Goal: Task Accomplishment & Management: Manage account settings

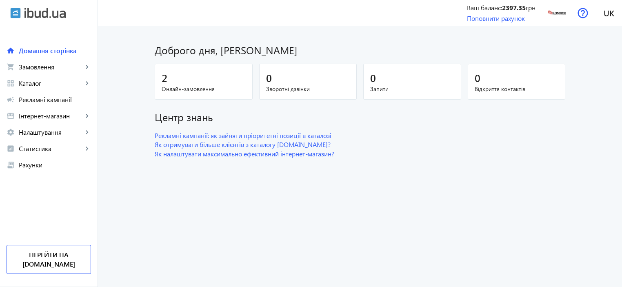
click at [200, 85] on span "Онлайн-замовлення" at bounding box center [204, 89] width 84 height 8
click at [43, 65] on span "Замовлення" at bounding box center [51, 67] width 64 height 8
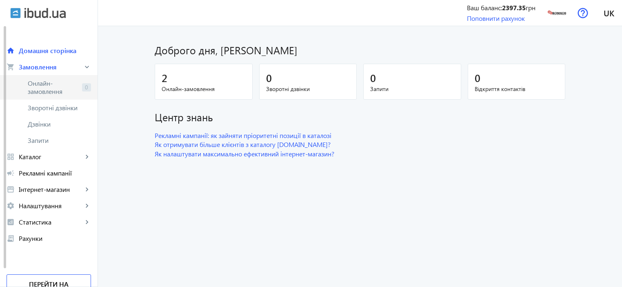
click at [48, 91] on span "Онлайн-замовлення" at bounding box center [53, 87] width 51 height 16
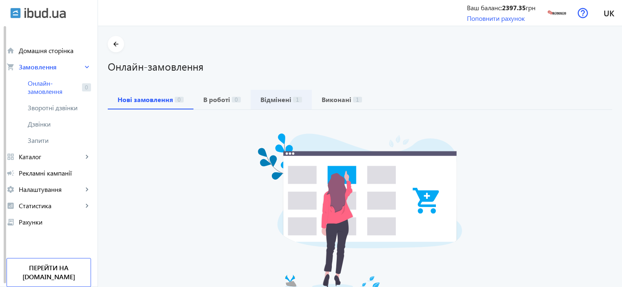
click at [269, 98] on b "Відмінені" at bounding box center [275, 99] width 31 height 7
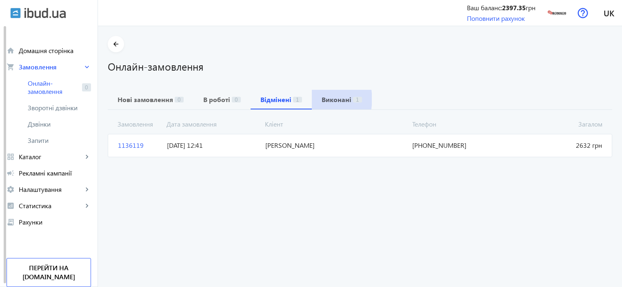
click at [321, 99] on b "Виконані" at bounding box center [336, 99] width 30 height 7
click at [33, 176] on span "Рекламні кампанії" at bounding box center [55, 173] width 72 height 8
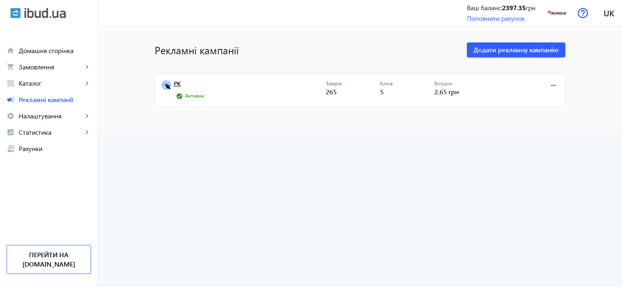
click at [175, 84] on link "РК" at bounding box center [250, 85] width 152 height 11
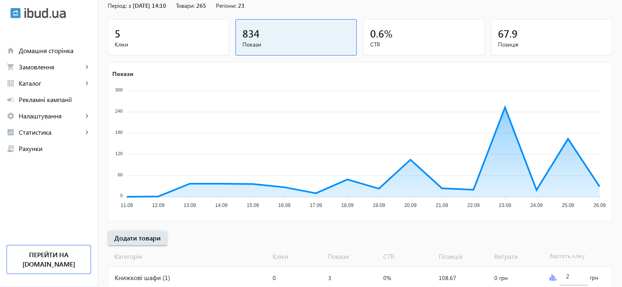
scroll to position [54, 0]
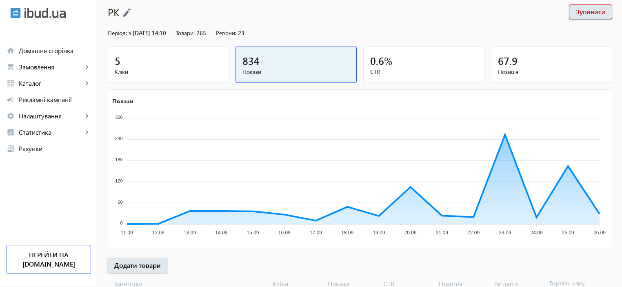
click at [184, 66] on div "5" at bounding box center [168, 60] width 107 height 14
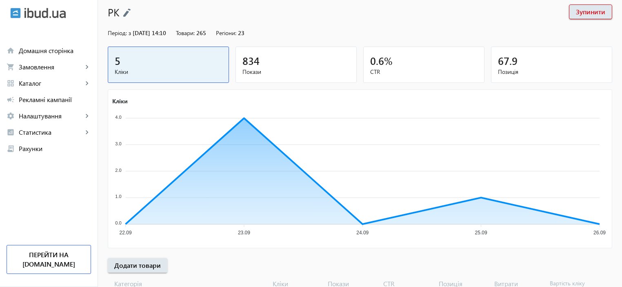
click at [511, 68] on span "Позиція" at bounding box center [551, 72] width 107 height 8
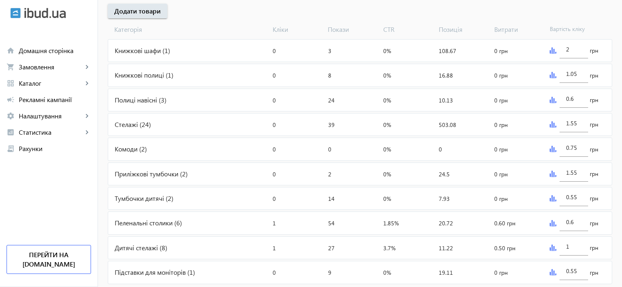
scroll to position [308, 0]
click at [551, 55] on div "2 грн" at bounding box center [578, 51] width 65 height 22
click at [551, 54] on div "2 грн" at bounding box center [578, 51] width 65 height 22
click at [555, 49] on img at bounding box center [552, 51] width 7 height 7
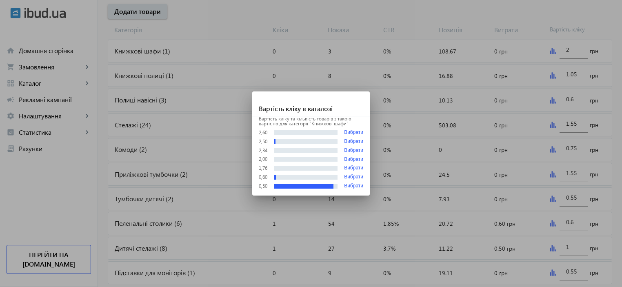
scroll to position [0, 0]
click at [553, 76] on div at bounding box center [311, 143] width 622 height 287
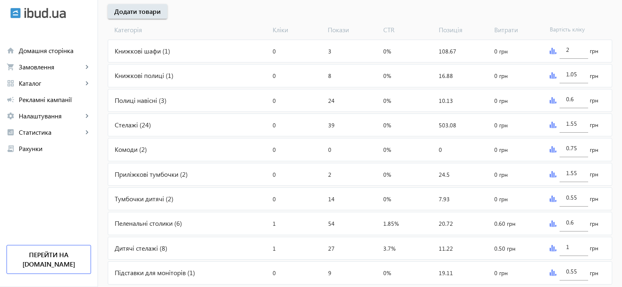
click at [553, 76] on img at bounding box center [552, 75] width 7 height 7
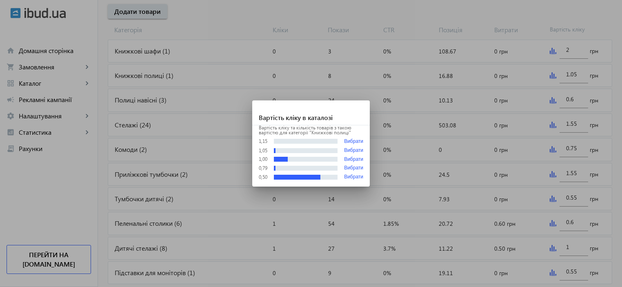
scroll to position [0, 0]
click at [550, 101] on div at bounding box center [311, 143] width 622 height 287
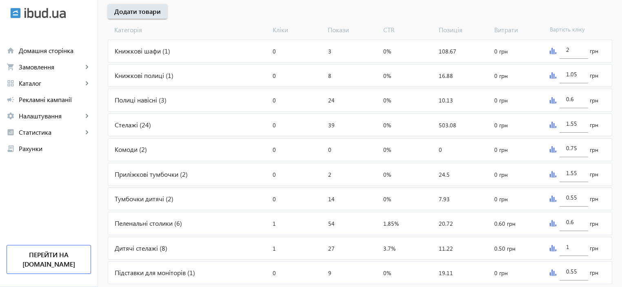
scroll to position [308, 0]
click at [550, 101] on img at bounding box center [552, 100] width 7 height 7
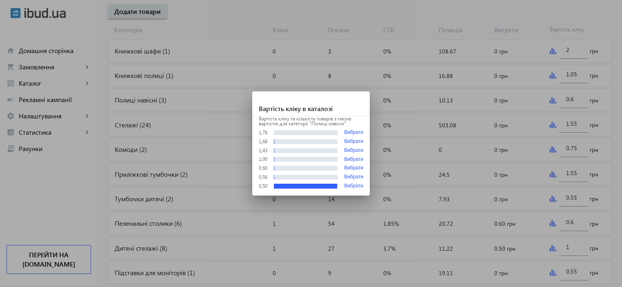
scroll to position [0, 0]
click at [549, 125] on div at bounding box center [311, 143] width 622 height 287
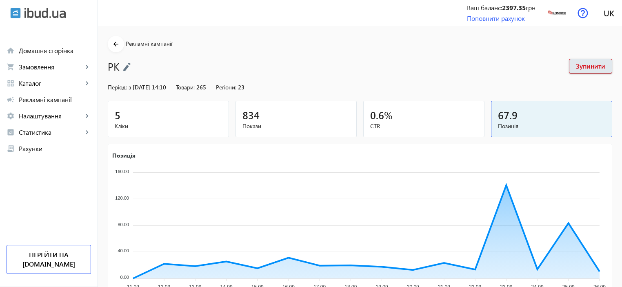
scroll to position [308, 0]
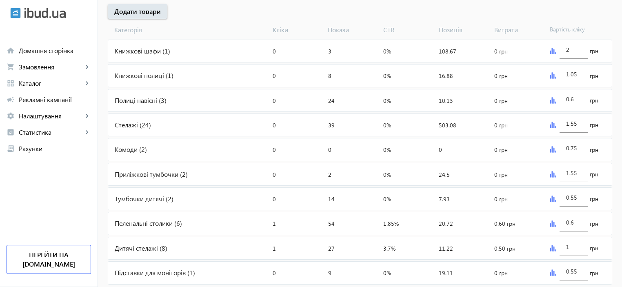
click at [549, 125] on img at bounding box center [552, 125] width 7 height 7
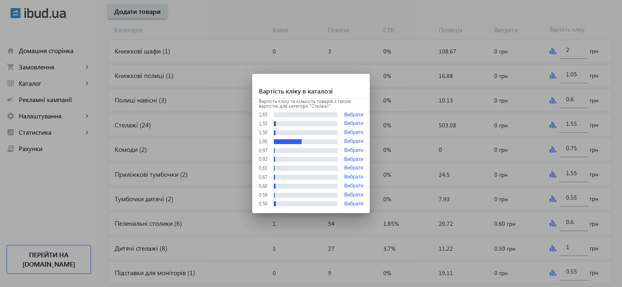
click at [550, 148] on div at bounding box center [311, 143] width 622 height 287
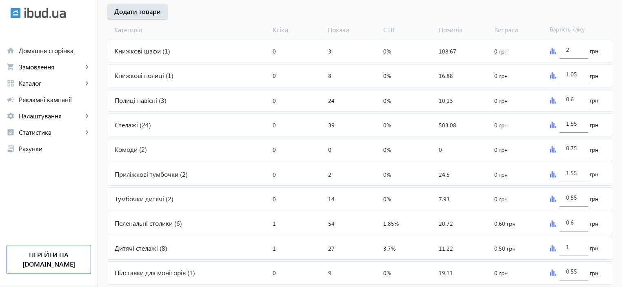
click at [552, 148] on img at bounding box center [552, 149] width 7 height 7
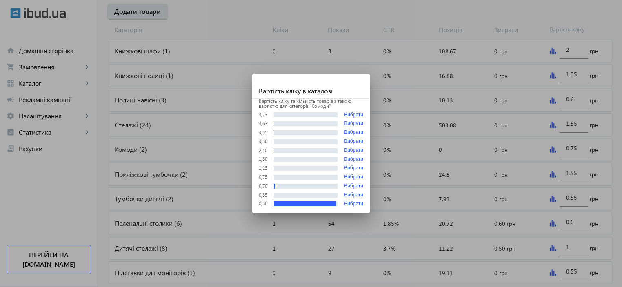
scroll to position [0, 0]
click at [552, 176] on div at bounding box center [311, 143] width 622 height 287
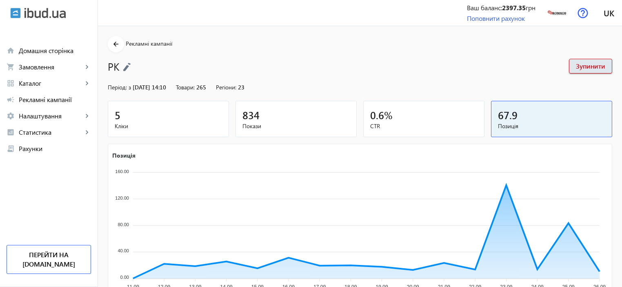
scroll to position [308, 0]
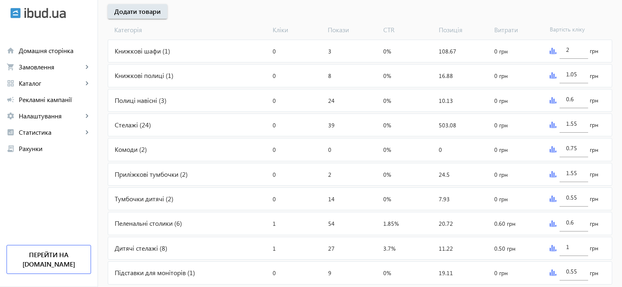
click at [552, 173] on img at bounding box center [552, 174] width 7 height 7
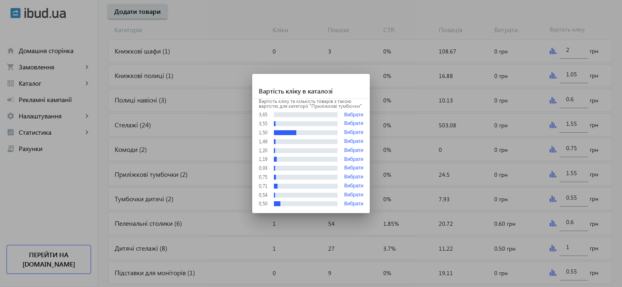
click at [550, 198] on div at bounding box center [311, 143] width 622 height 287
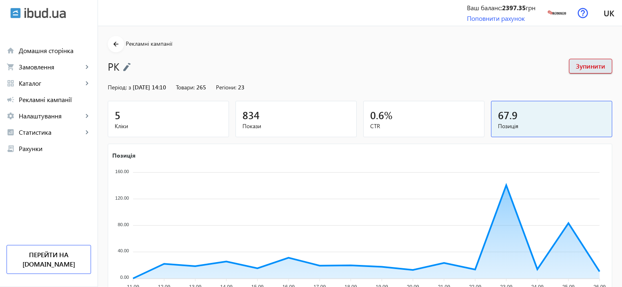
scroll to position [308, 0]
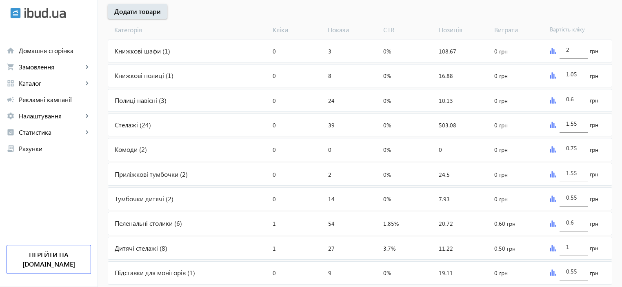
click at [550, 197] on img at bounding box center [552, 198] width 7 height 7
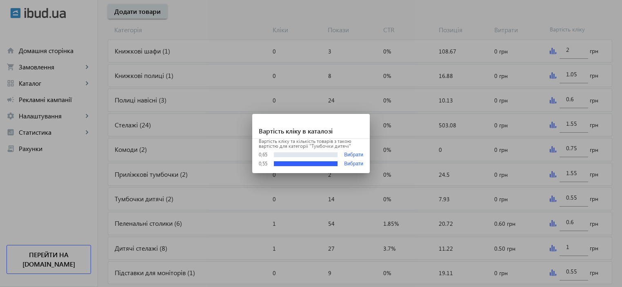
scroll to position [0, 0]
click at [555, 221] on div at bounding box center [311, 143] width 622 height 287
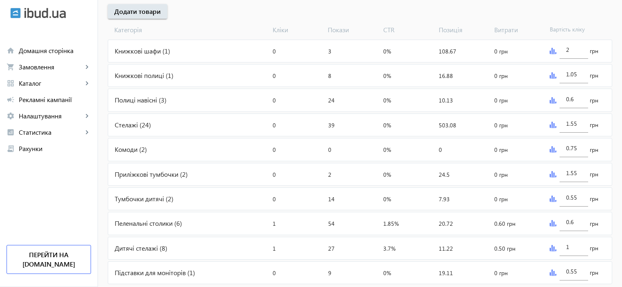
scroll to position [308, 0]
click at [552, 222] on img at bounding box center [552, 223] width 7 height 7
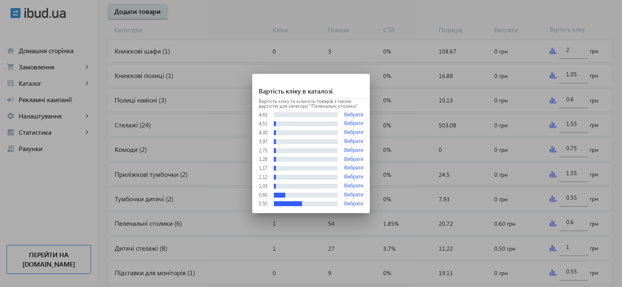
scroll to position [0, 0]
click at [550, 221] on div at bounding box center [311, 143] width 622 height 287
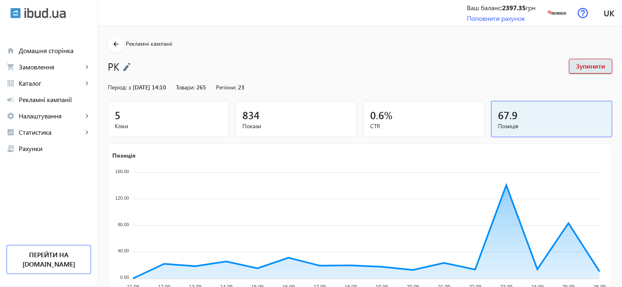
scroll to position [308, 0]
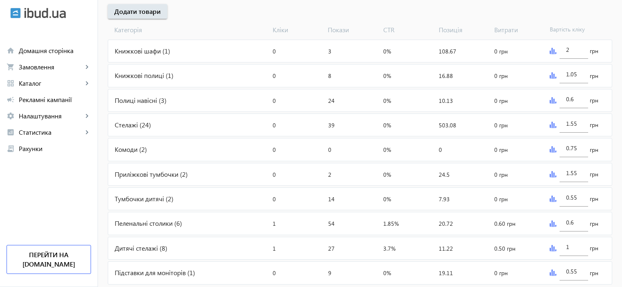
click at [552, 246] on img at bounding box center [552, 248] width 7 height 7
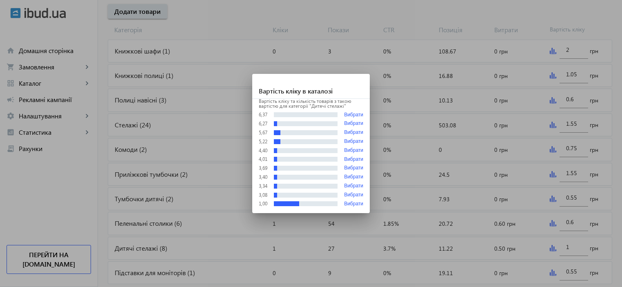
click at [549, 244] on div at bounding box center [311, 143] width 622 height 287
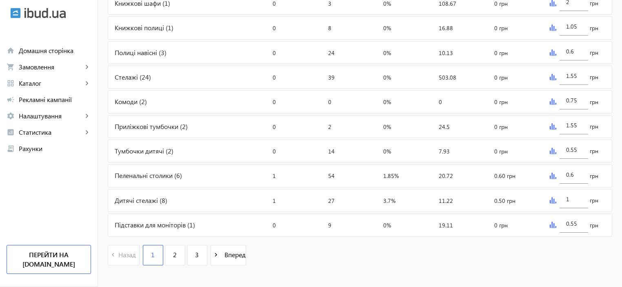
scroll to position [362, 0]
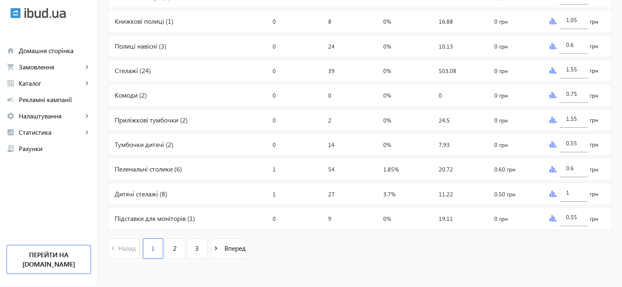
click at [551, 217] on img at bounding box center [552, 218] width 7 height 7
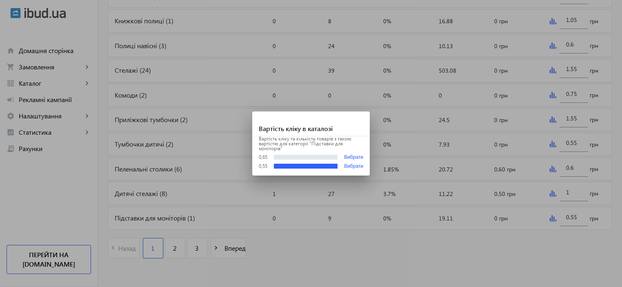
click at [173, 247] on div at bounding box center [311, 143] width 622 height 287
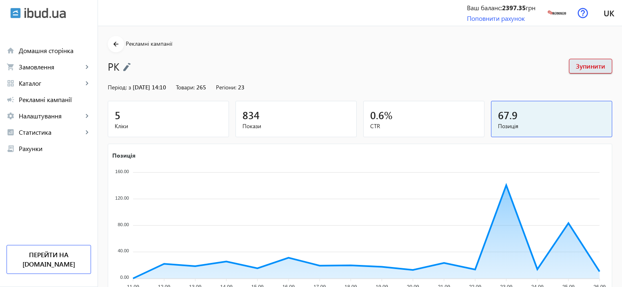
scroll to position [362, 0]
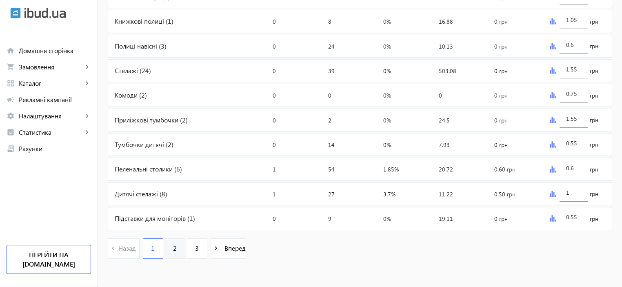
click at [173, 248] on link "2" at bounding box center [175, 248] width 20 height 20
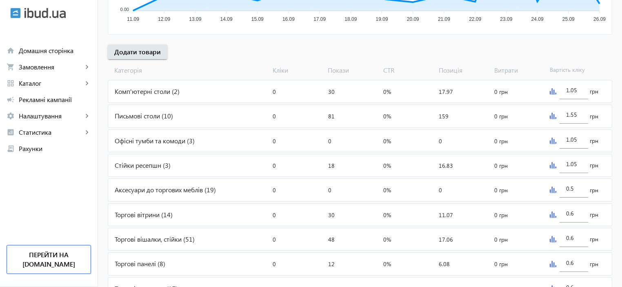
scroll to position [272, 0]
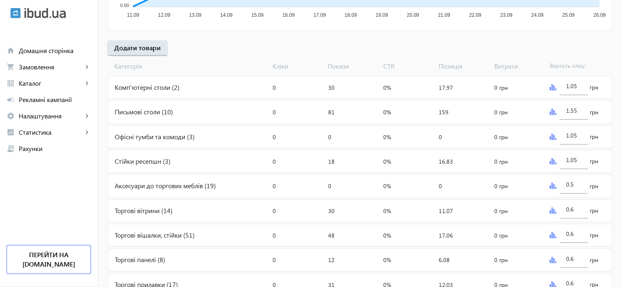
click at [550, 86] on img at bounding box center [552, 87] width 7 height 7
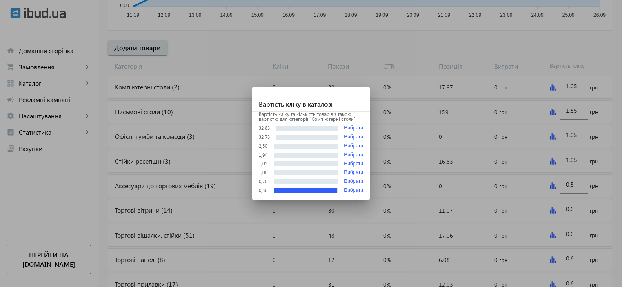
scroll to position [0, 0]
click at [552, 118] on div at bounding box center [311, 143] width 622 height 287
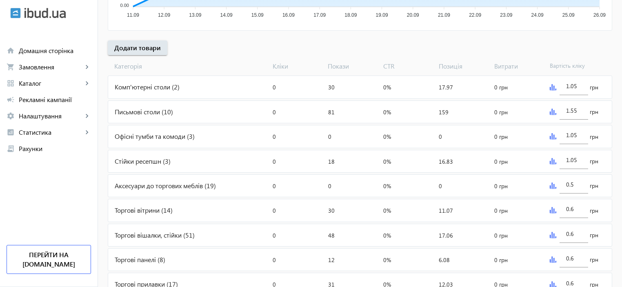
scroll to position [272, 0]
click at [550, 115] on div "1.55 грн" at bounding box center [578, 112] width 65 height 22
click at [550, 113] on img at bounding box center [552, 111] width 7 height 7
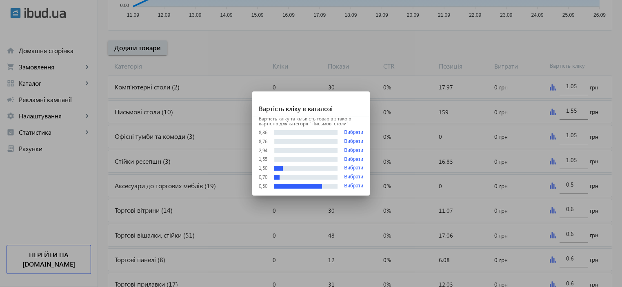
click at [553, 139] on div at bounding box center [311, 143] width 622 height 287
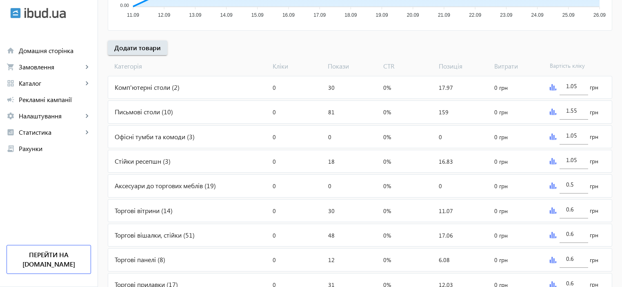
click at [553, 137] on img at bounding box center [552, 136] width 7 height 7
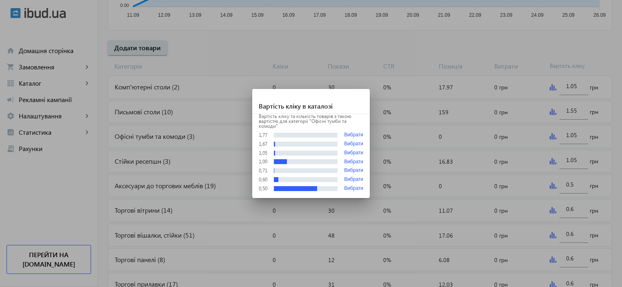
scroll to position [0, 0]
click at [553, 137] on div at bounding box center [311, 143] width 622 height 287
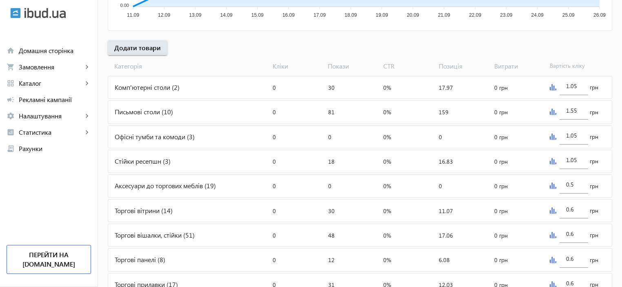
click at [553, 159] on img at bounding box center [552, 161] width 7 height 7
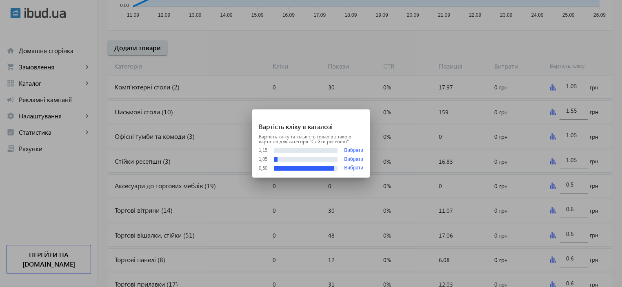
click at [551, 162] on div at bounding box center [311, 143] width 622 height 287
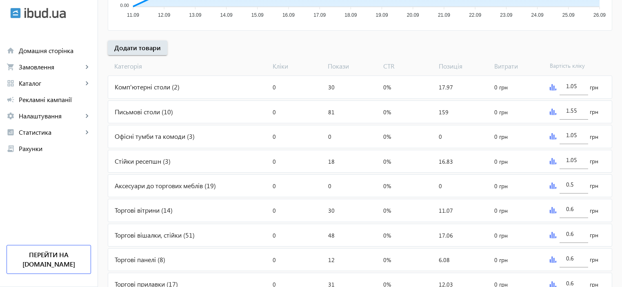
scroll to position [272, 0]
click at [551, 185] on img at bounding box center [552, 185] width 7 height 7
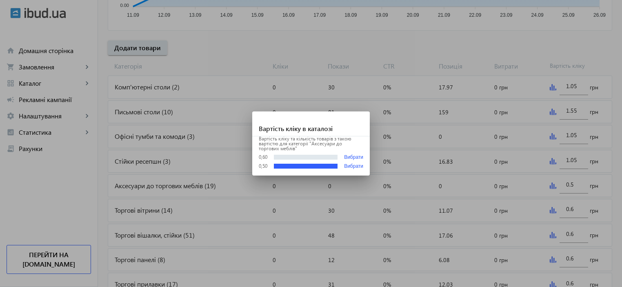
scroll to position [0, 0]
click at [553, 156] on div at bounding box center [311, 143] width 622 height 287
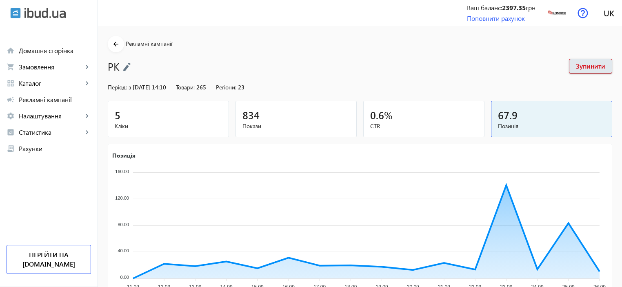
scroll to position [272, 0]
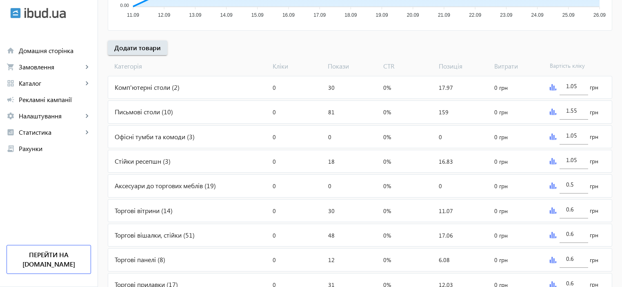
click at [553, 159] on img at bounding box center [552, 161] width 7 height 7
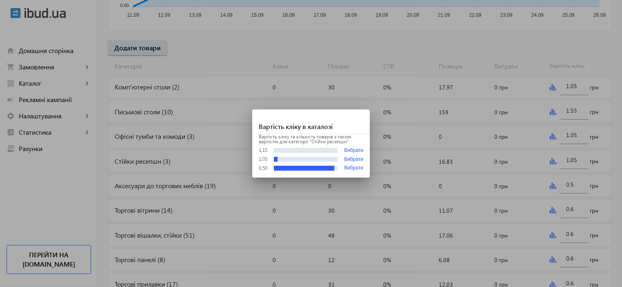
scroll to position [0, 0]
click at [555, 160] on div at bounding box center [311, 143] width 622 height 287
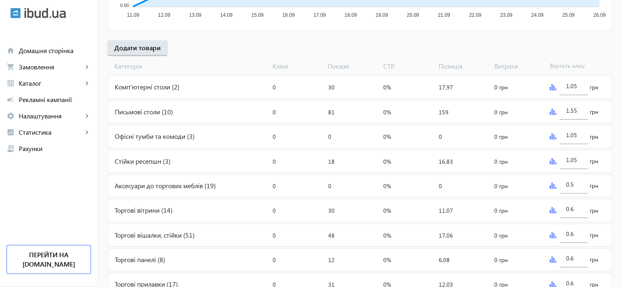
scroll to position [272, 0]
drag, startPoint x: 580, startPoint y: 158, endPoint x: 563, endPoint y: 158, distance: 16.3
click at [563, 158] on div "1.05" at bounding box center [573, 157] width 29 height 23
click at [551, 208] on img at bounding box center [552, 210] width 7 height 7
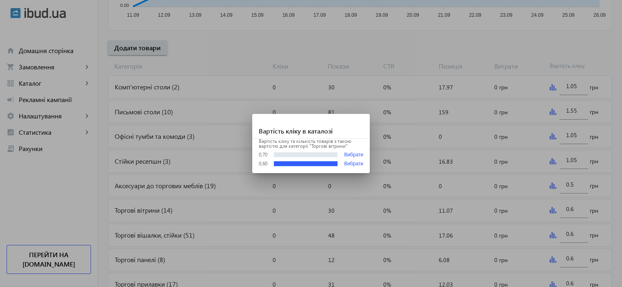
scroll to position [0, 0]
click at [551, 237] on div at bounding box center [311, 143] width 622 height 287
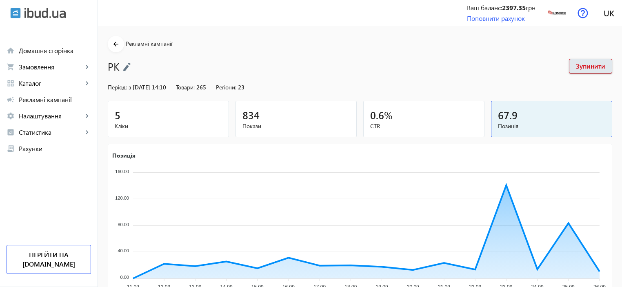
scroll to position [272, 0]
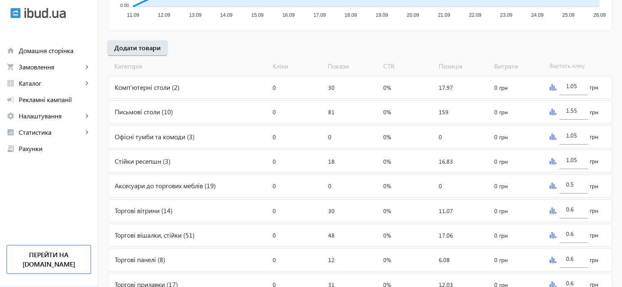
click at [551, 237] on div "0.6 грн" at bounding box center [578, 235] width 65 height 22
click at [549, 235] on img at bounding box center [552, 235] width 7 height 7
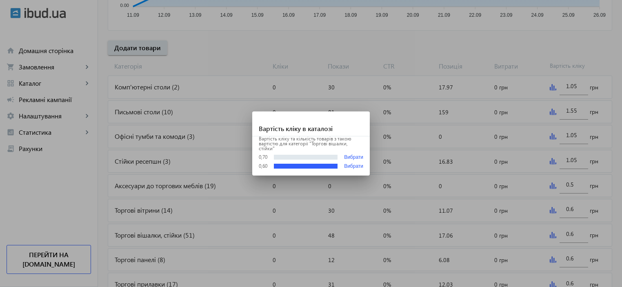
scroll to position [0, 0]
click at [549, 235] on div at bounding box center [311, 143] width 622 height 287
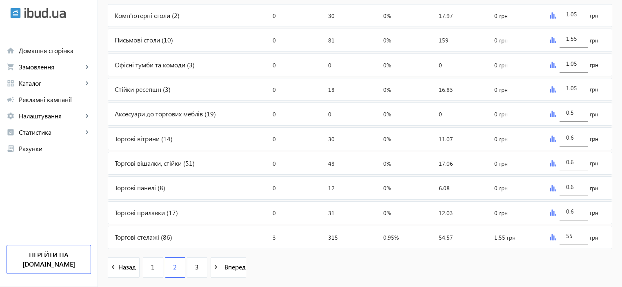
scroll to position [353, 0]
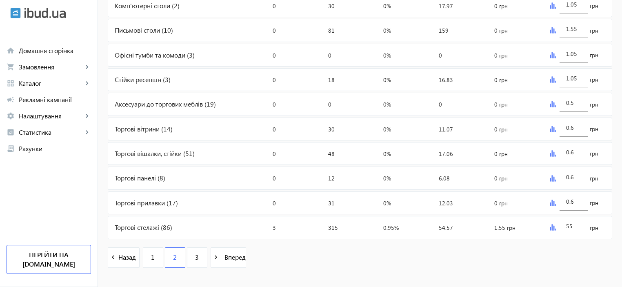
click at [555, 227] on div "55 грн" at bounding box center [578, 227] width 65 height 22
click at [556, 226] on div "55 грн" at bounding box center [578, 227] width 65 height 22
click at [552, 228] on img at bounding box center [552, 227] width 7 height 7
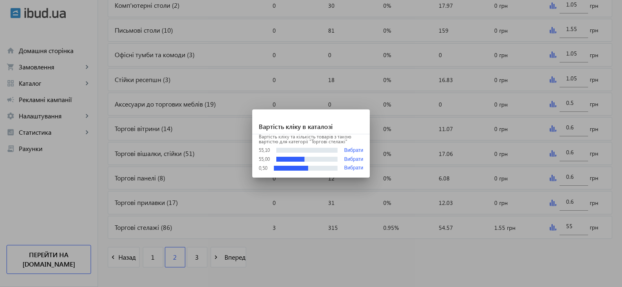
scroll to position [0, 0]
click at [576, 224] on div at bounding box center [311, 143] width 622 height 287
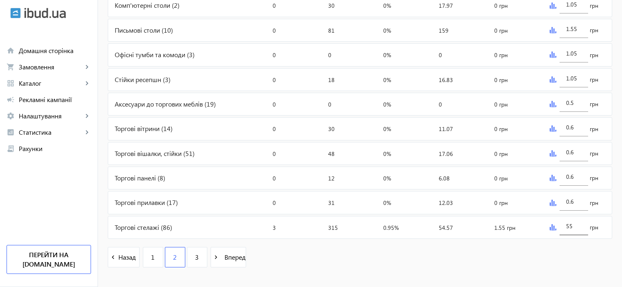
scroll to position [353, 0]
click at [566, 224] on input "55" at bounding box center [573, 226] width 15 height 8
type input "0.55"
click at [541, 264] on div "navigate_before Назад 1 2 3 navigate_next Вперед" at bounding box center [360, 258] width 504 height 35
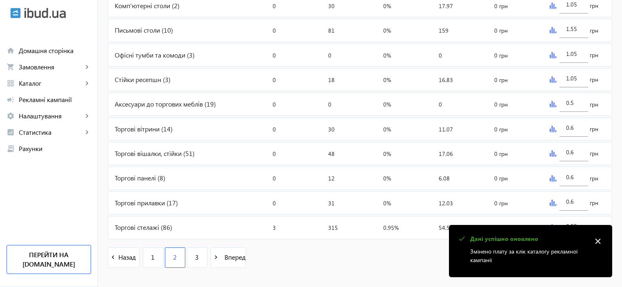
click at [549, 227] on div "check Дані успішно оновлено Змінено плату за клік каталогу рекламної кампанії c…" at bounding box center [530, 251] width 163 height 52
click at [389, 269] on div "navigate_before Назад 1 2 3 navigate_next Вперед" at bounding box center [360, 258] width 504 height 35
click at [602, 241] on mat-icon "close" at bounding box center [597, 241] width 12 height 12
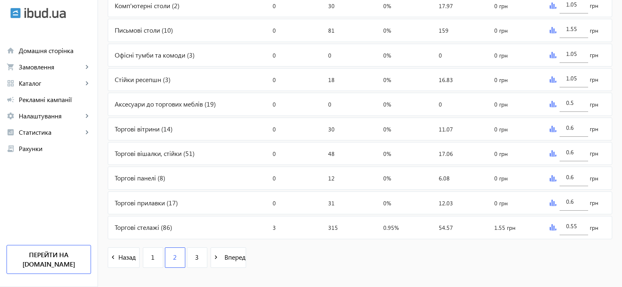
click at [552, 228] on img at bounding box center [552, 227] width 7 height 7
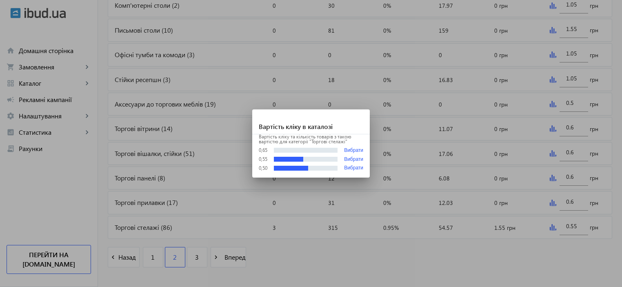
scroll to position [0, 0]
click at [552, 228] on div at bounding box center [311, 143] width 622 height 287
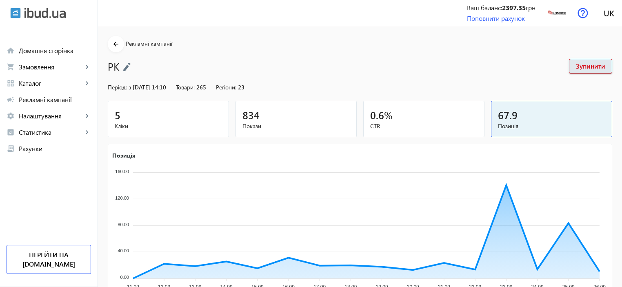
scroll to position [353, 0]
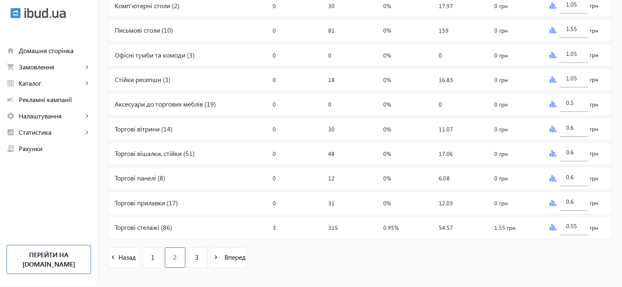
click at [550, 80] on img at bounding box center [552, 79] width 7 height 7
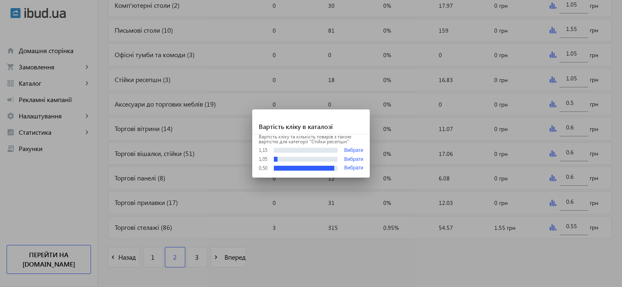
scroll to position [0, 0]
click at [552, 106] on div at bounding box center [311, 143] width 622 height 287
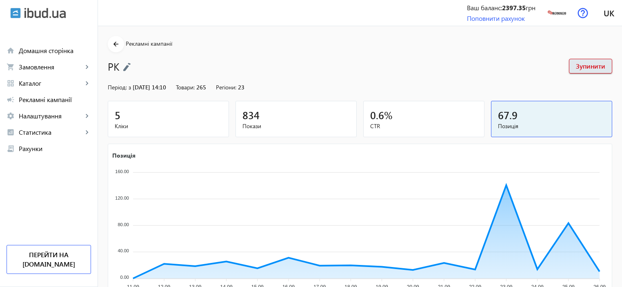
scroll to position [353, 0]
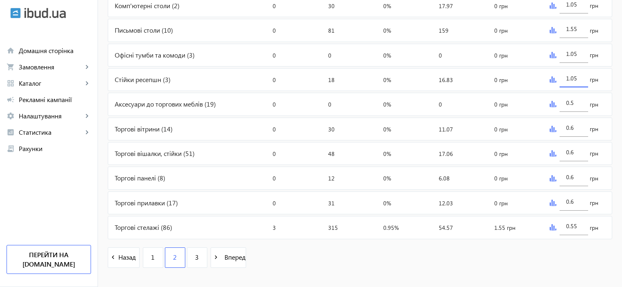
drag, startPoint x: 578, startPoint y: 77, endPoint x: 551, endPoint y: 69, distance: 28.1
click at [556, 75] on div "1.05 грн" at bounding box center [578, 80] width 65 height 22
type input "0.6"
click at [531, 259] on div "navigate_before Назад 1 2 3 navigate_next Вперед" at bounding box center [360, 258] width 504 height 35
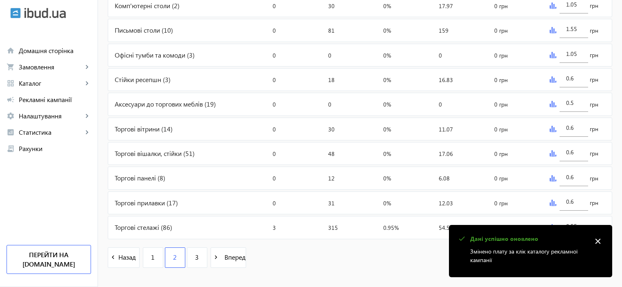
click at [554, 78] on img at bounding box center [552, 79] width 7 height 7
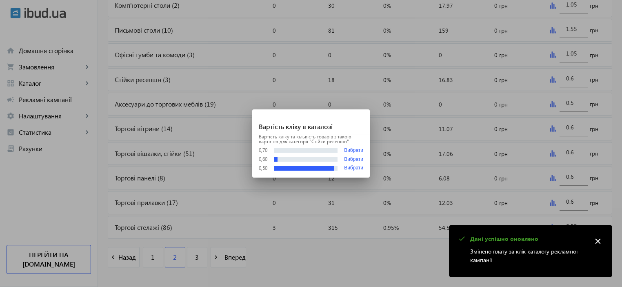
click at [343, 259] on div at bounding box center [311, 143] width 622 height 287
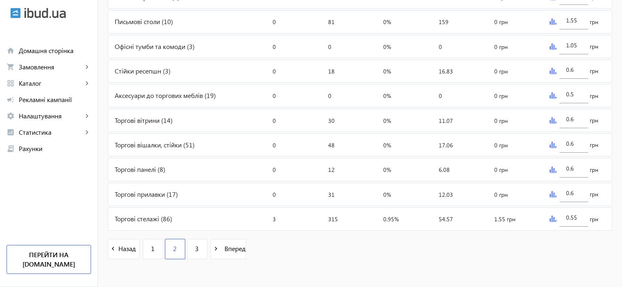
scroll to position [362, 0]
click at [553, 216] on img at bounding box center [552, 218] width 7 height 7
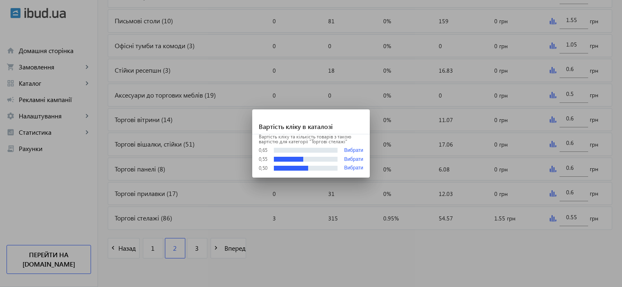
scroll to position [0, 0]
click at [527, 228] on div at bounding box center [311, 143] width 622 height 287
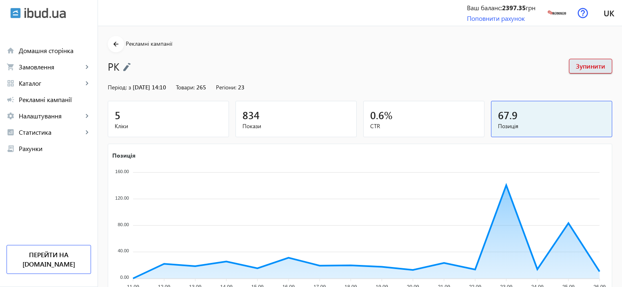
scroll to position [362, 0]
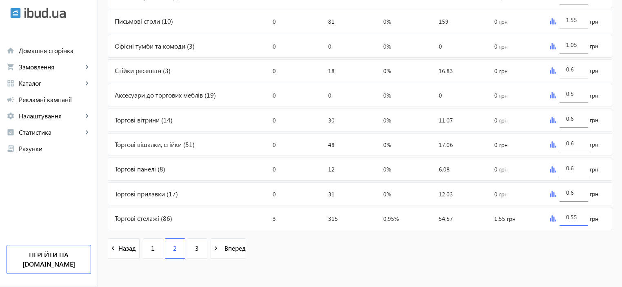
drag, startPoint x: 579, startPoint y: 214, endPoint x: 565, endPoint y: 212, distance: 14.0
click at [566, 213] on input "0.55" at bounding box center [573, 217] width 15 height 8
type input "1"
click at [467, 257] on div "navigate_before Назад 1 2 3 navigate_next Вперед" at bounding box center [360, 249] width 504 height 35
click at [153, 143] on div "Торгові вішалки, стійки (51)" at bounding box center [188, 144] width 161 height 22
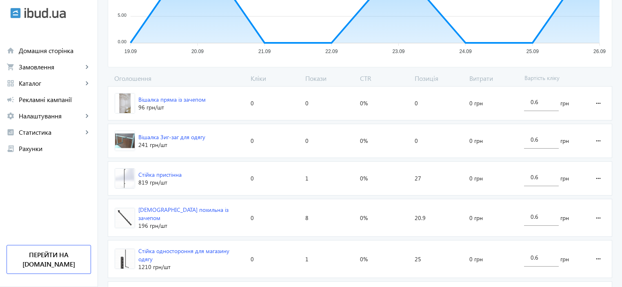
scroll to position [272, 0]
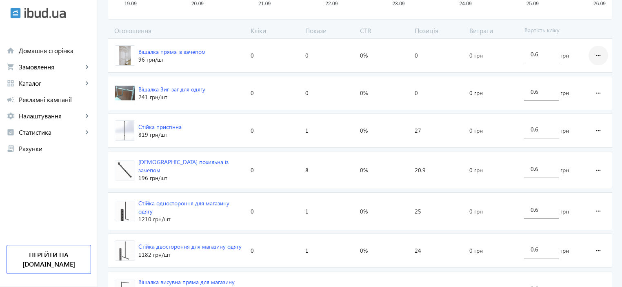
click at [600, 55] on mat-icon "more_horiz" at bounding box center [598, 56] width 10 height 20
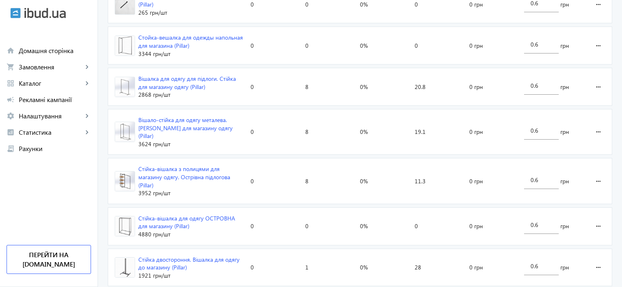
scroll to position [1284, 0]
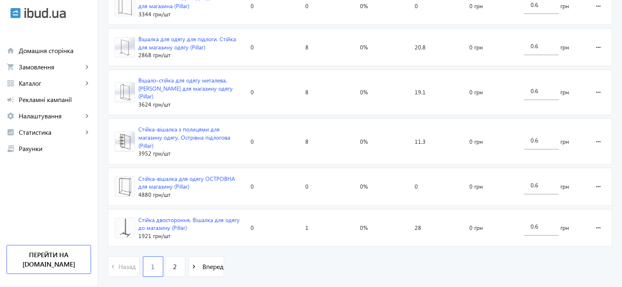
click at [170, 246] on div at bounding box center [311, 143] width 622 height 287
